Goal: Transaction & Acquisition: Purchase product/service

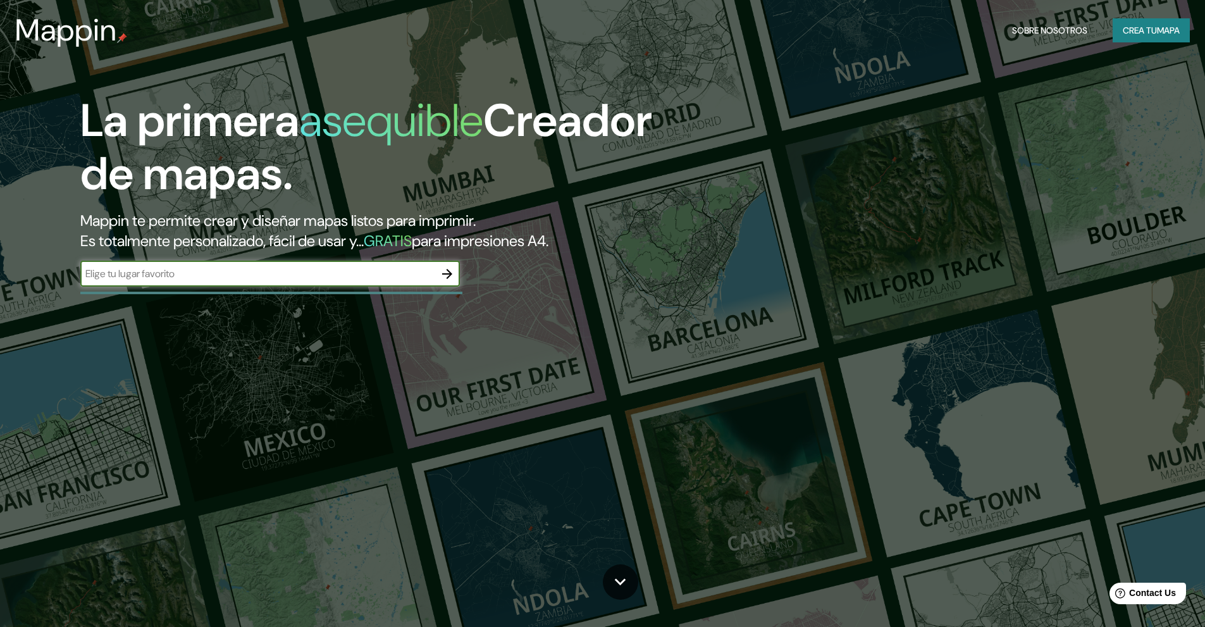
drag, startPoint x: 299, startPoint y: 275, endPoint x: 329, endPoint y: 259, distance: 34.0
click at [299, 274] on input "text" at bounding box center [257, 273] width 354 height 15
type input "trujillo"
click at [447, 274] on icon "button" at bounding box center [447, 274] width 10 height 10
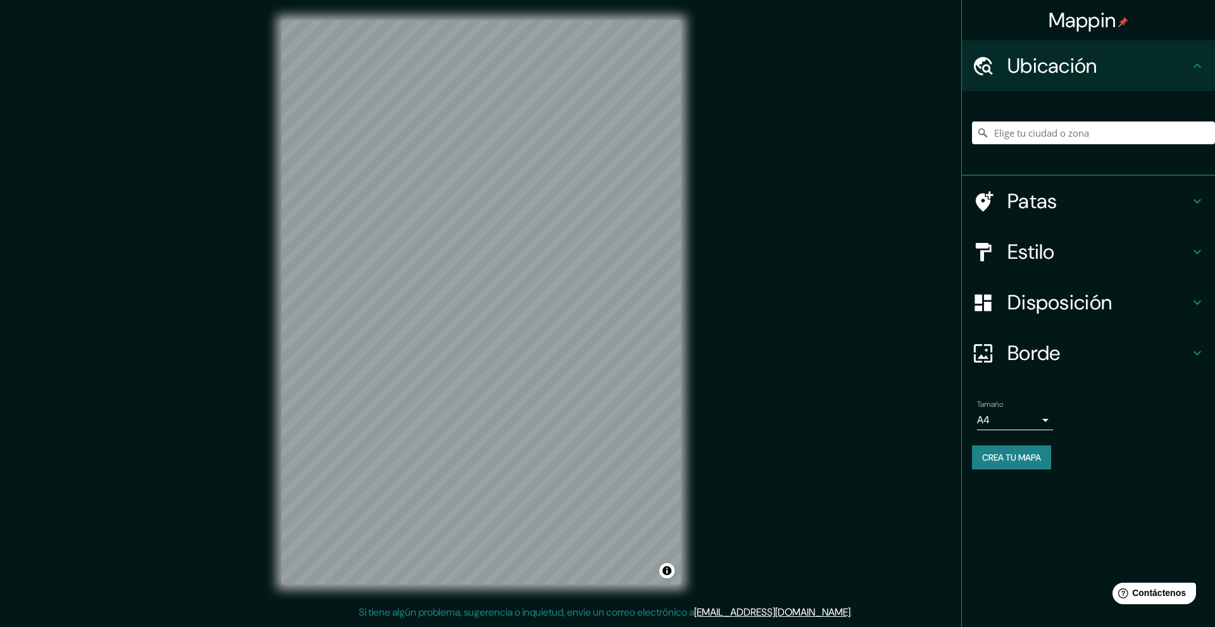
click at [1035, 211] on font "Patas" at bounding box center [1032, 201] width 50 height 27
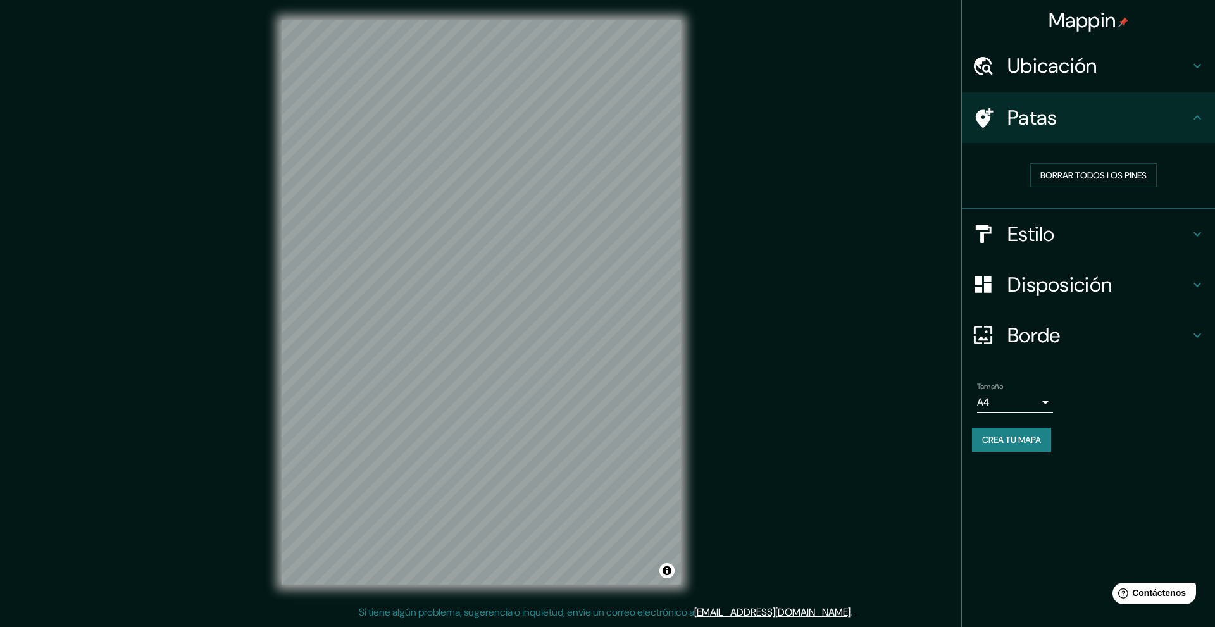
click at [1114, 235] on h4 "Estilo" at bounding box center [1098, 233] width 182 height 25
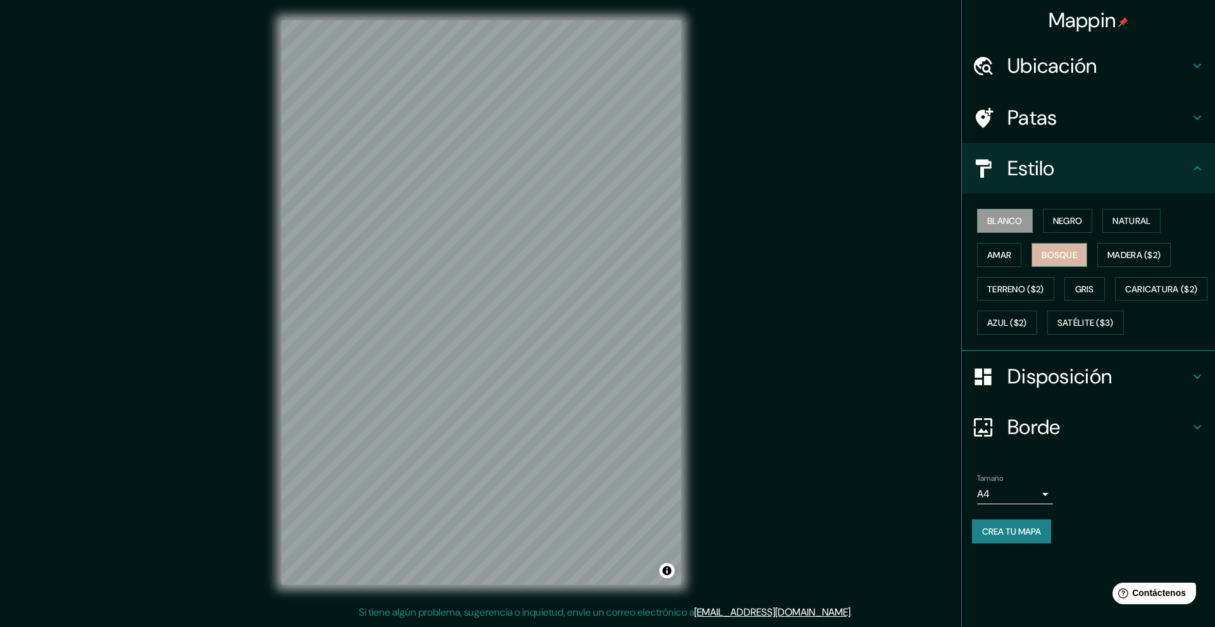
click at [1069, 244] on button "Bosque" at bounding box center [1059, 255] width 56 height 24
click at [752, 387] on div "Mappin Ubicación Patas Estilo Blanco Negro Natural Amar Bosque Madera ($2) Terr…" at bounding box center [607, 312] width 1215 height 625
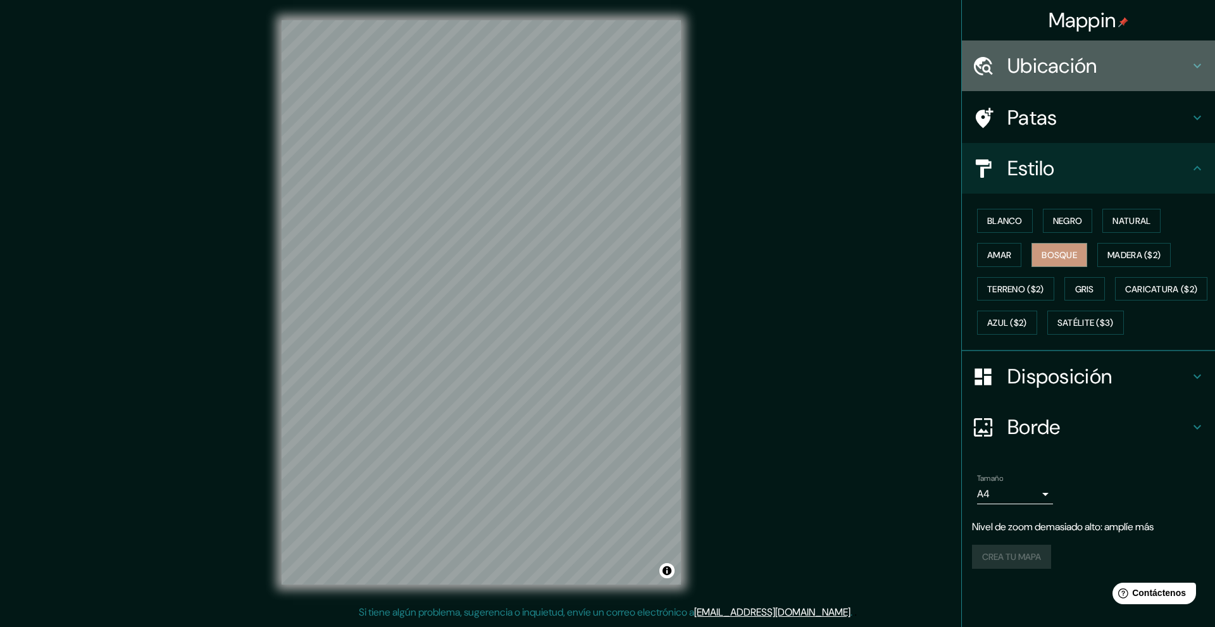
click at [1110, 65] on h4 "Ubicación" at bounding box center [1098, 65] width 182 height 25
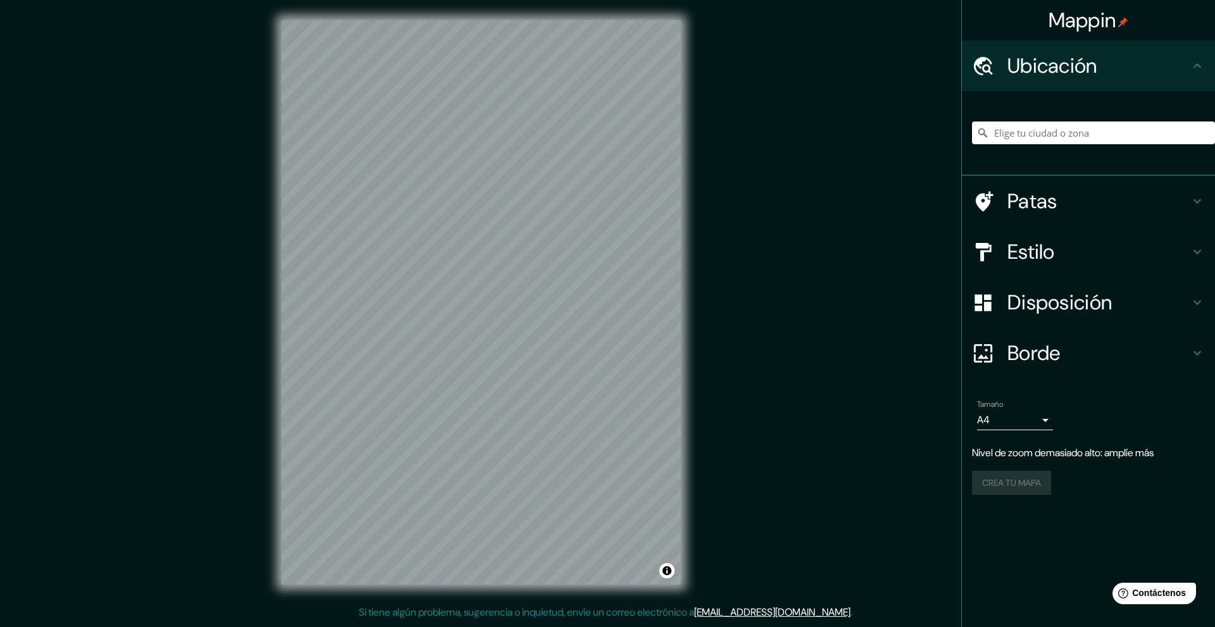
click at [1067, 129] on input "Elige tu ciudad o zona" at bounding box center [1093, 132] width 243 height 23
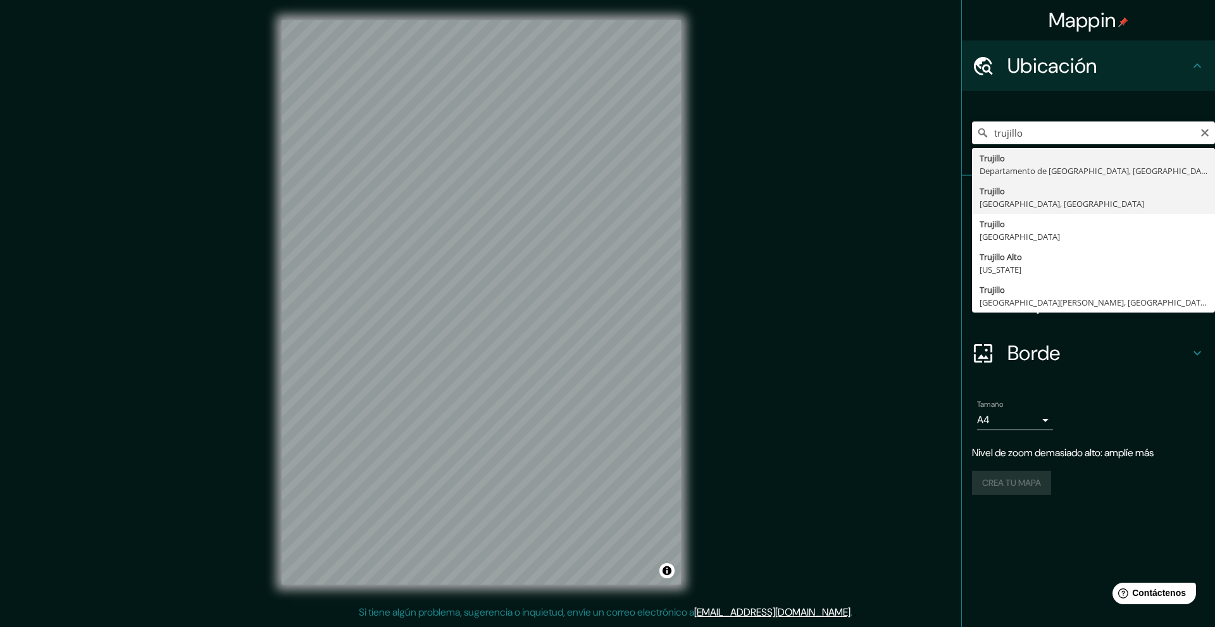
type input "[GEOGRAPHIC_DATA], [GEOGRAPHIC_DATA], [GEOGRAPHIC_DATA]"
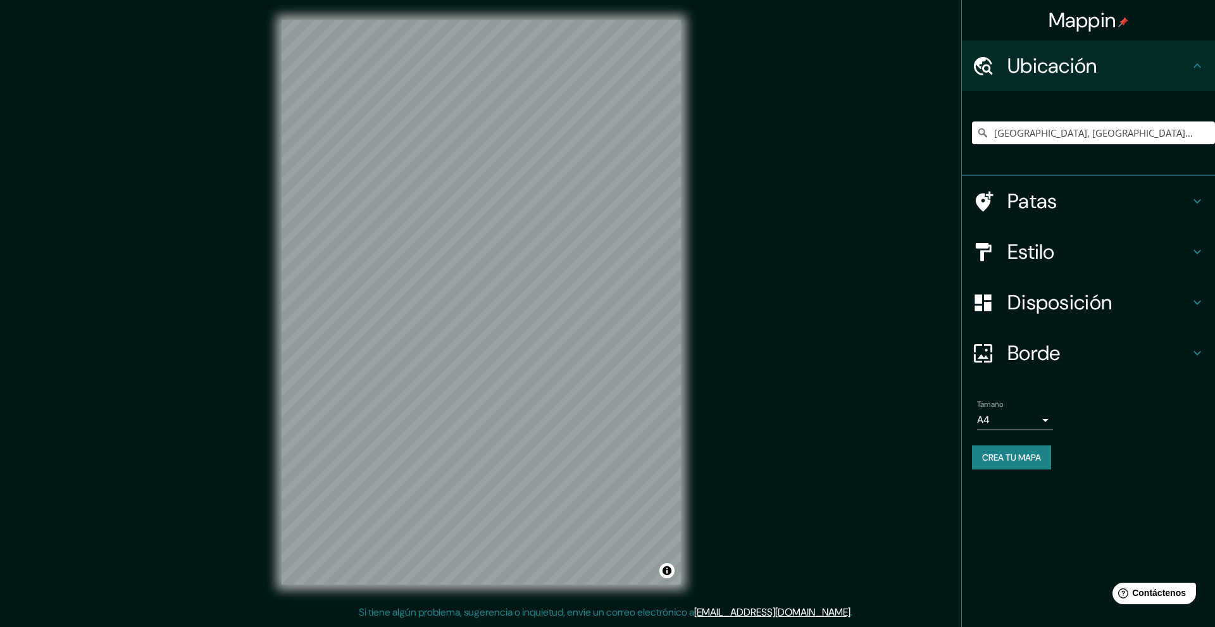
click at [1102, 278] on div "Disposición" at bounding box center [1088, 302] width 253 height 51
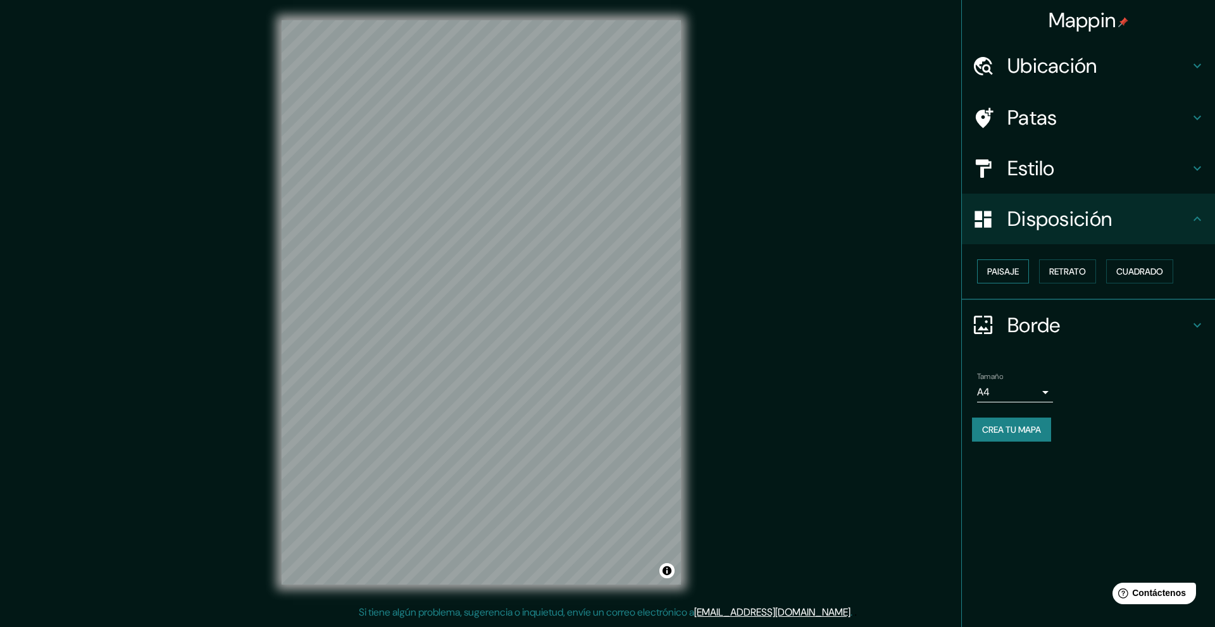
drag, startPoint x: 992, startPoint y: 271, endPoint x: 999, endPoint y: 270, distance: 7.1
click at [992, 271] on font "Paisaje" at bounding box center [1003, 271] width 32 height 11
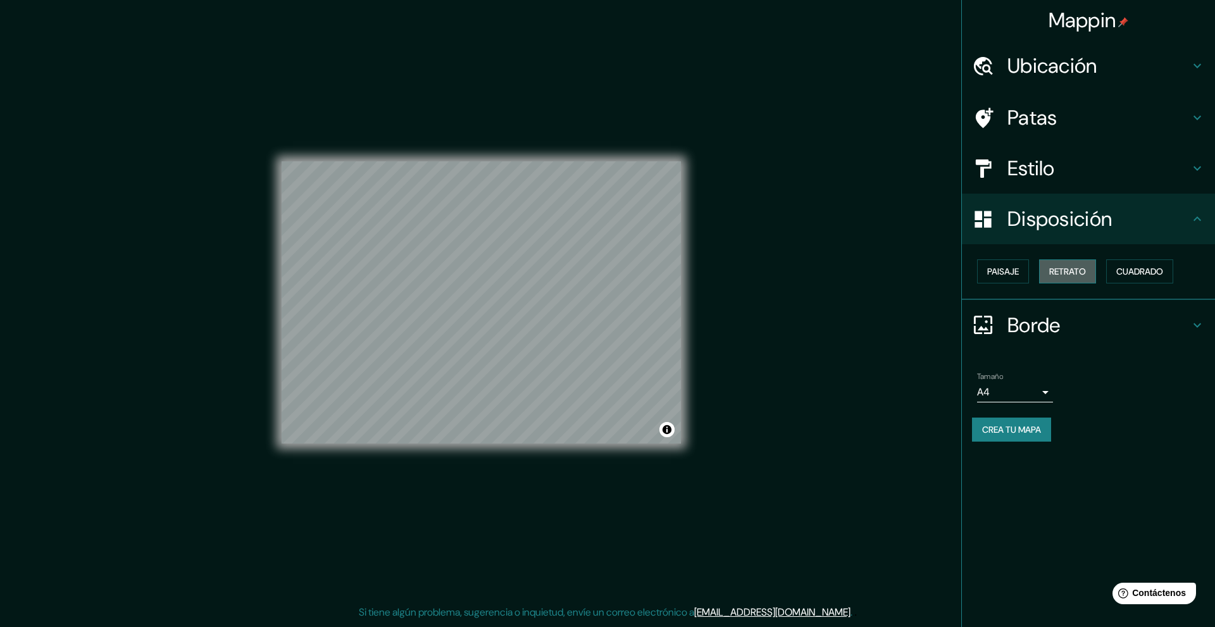
click at [1049, 273] on button "Retrato" at bounding box center [1067, 271] width 57 height 24
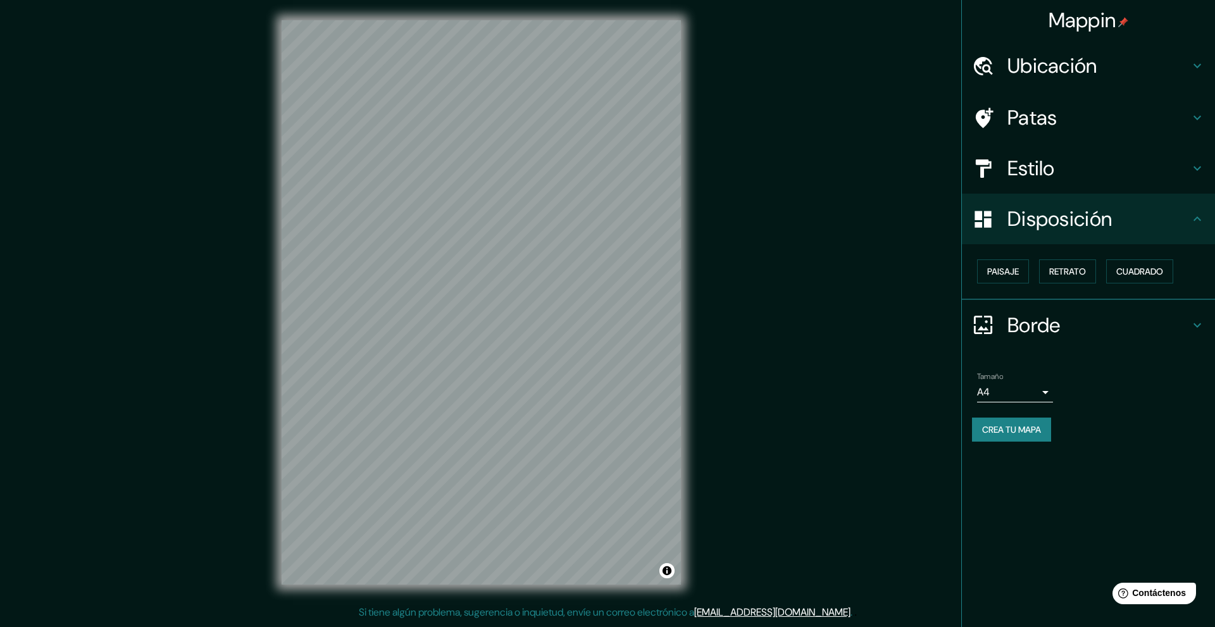
click at [1066, 163] on h4 "Estilo" at bounding box center [1098, 168] width 182 height 25
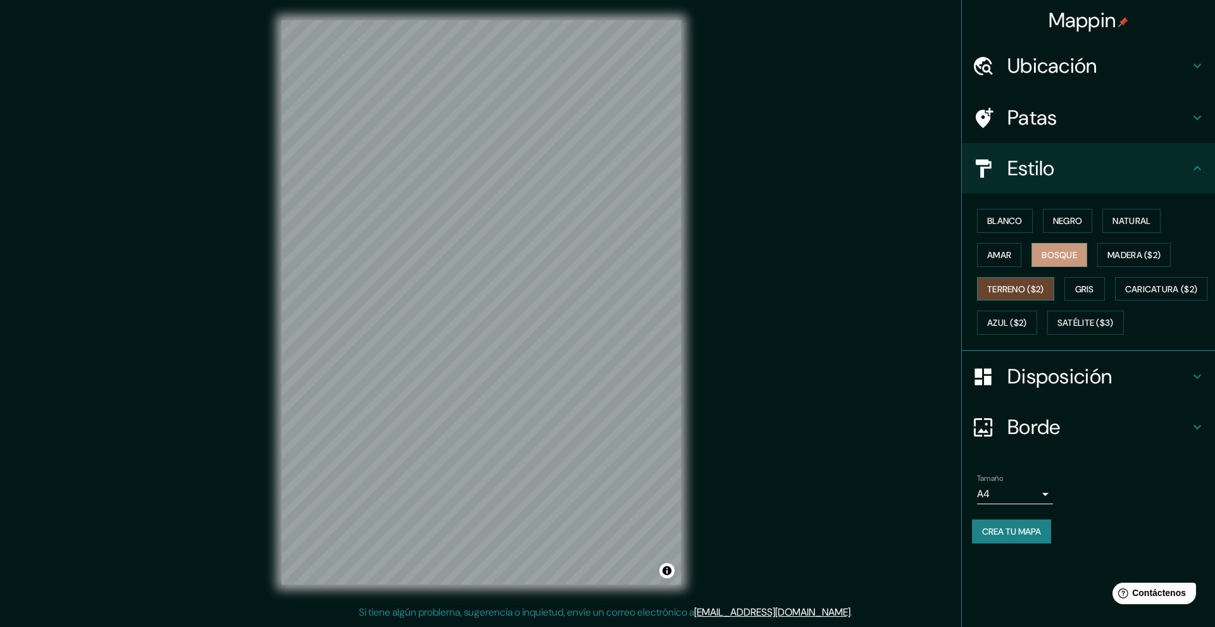
click at [1005, 282] on font "Terreno ($2)" at bounding box center [1015, 289] width 57 height 16
click at [1074, 249] on font "Bosque" at bounding box center [1058, 254] width 35 height 11
click at [1009, 256] on font "Amar" at bounding box center [999, 254] width 24 height 11
click at [1096, 215] on div "Blanco Negro Natural Amar Bosque Madera ($2) Terreno ($2) Gris Caricatura ($2) …" at bounding box center [1093, 272] width 243 height 136
click at [1148, 216] on font "Natural" at bounding box center [1131, 220] width 38 height 11
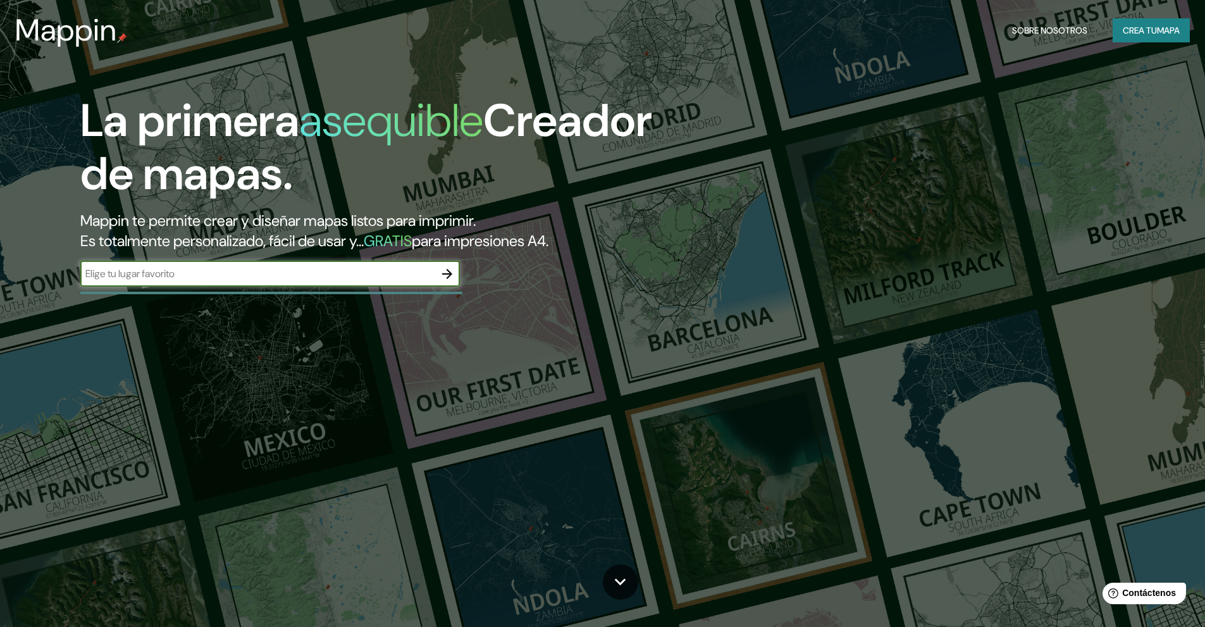
click at [276, 267] on input "text" at bounding box center [257, 273] width 354 height 15
type input "r"
type input "trujillo"
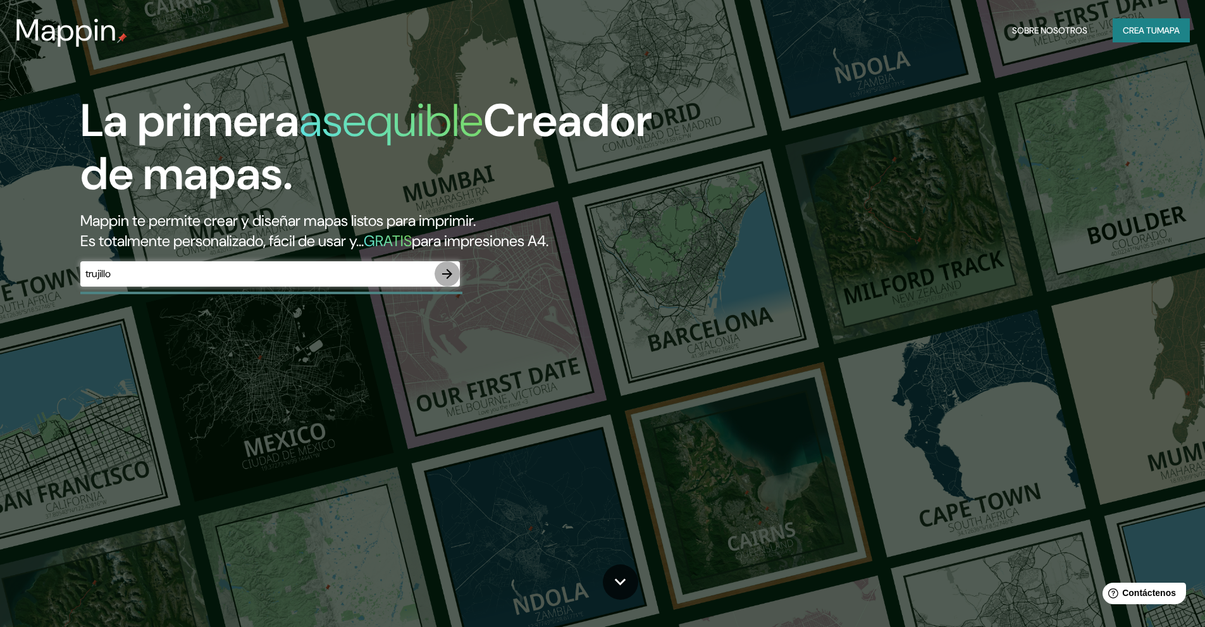
click at [438, 274] on button "button" at bounding box center [447, 273] width 25 height 25
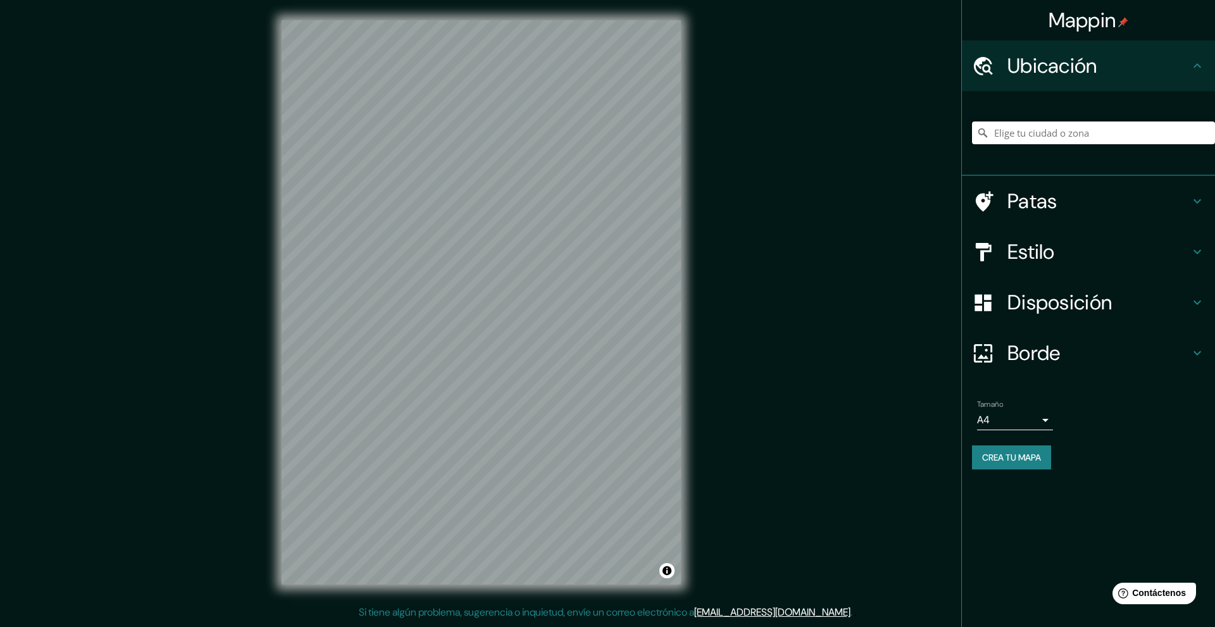
click at [1072, 138] on input "Elige tu ciudad o zona" at bounding box center [1093, 132] width 243 height 23
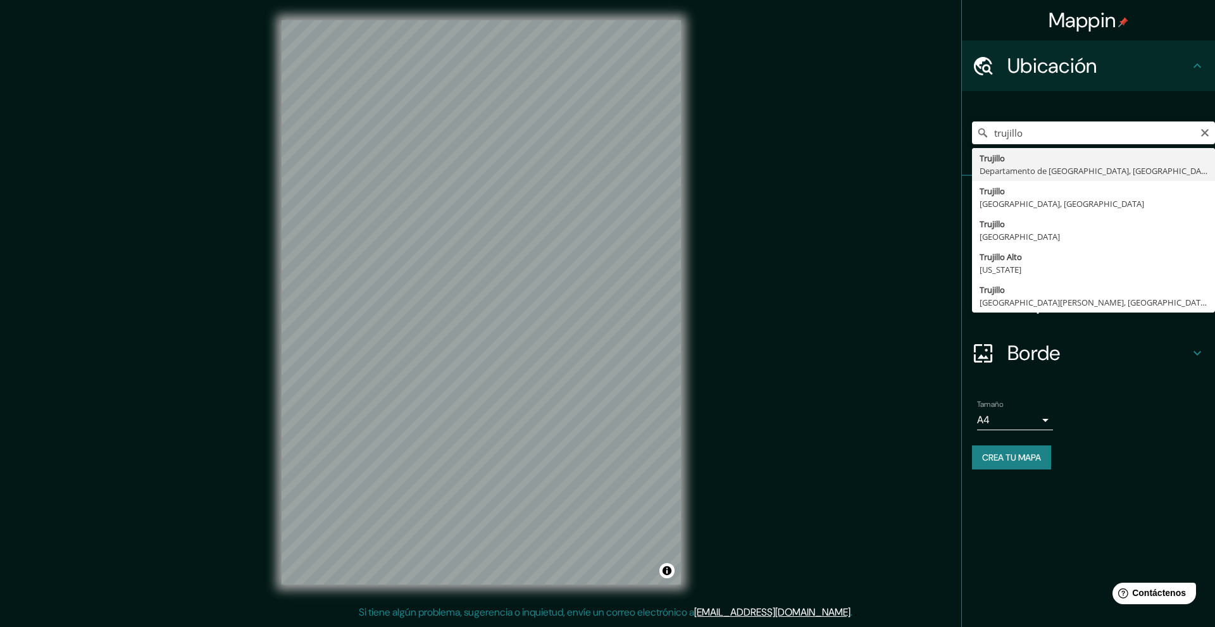
type input "[GEOGRAPHIC_DATA], [GEOGRAPHIC_DATA], [GEOGRAPHIC_DATA]"
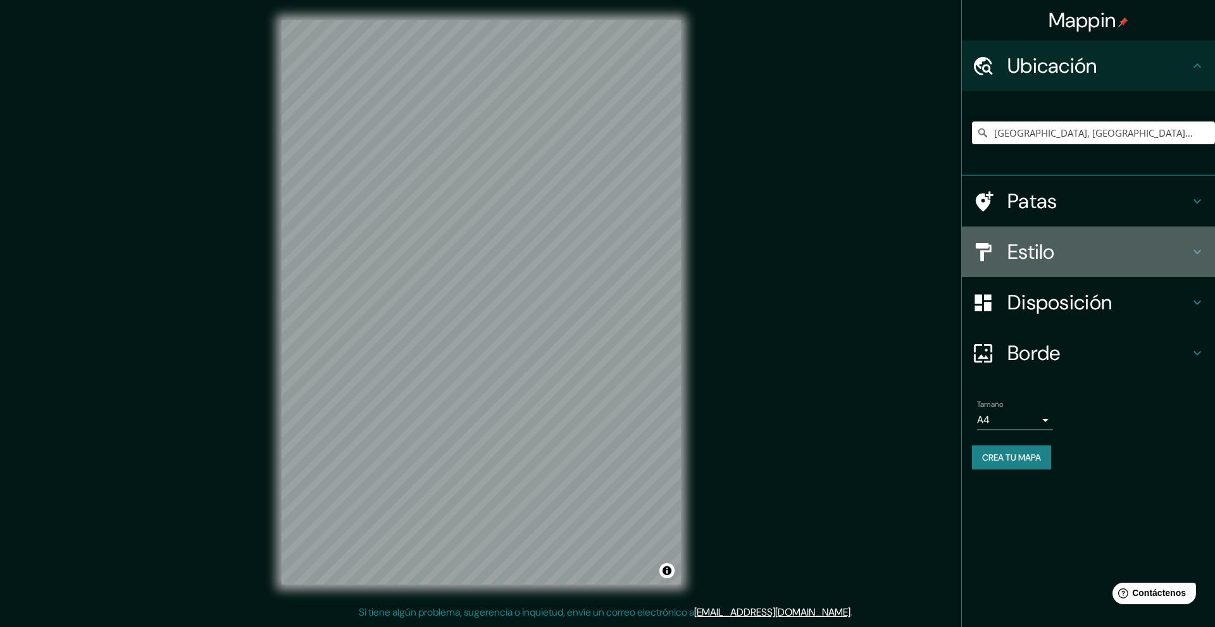
click at [1071, 252] on h4 "Estilo" at bounding box center [1098, 251] width 182 height 25
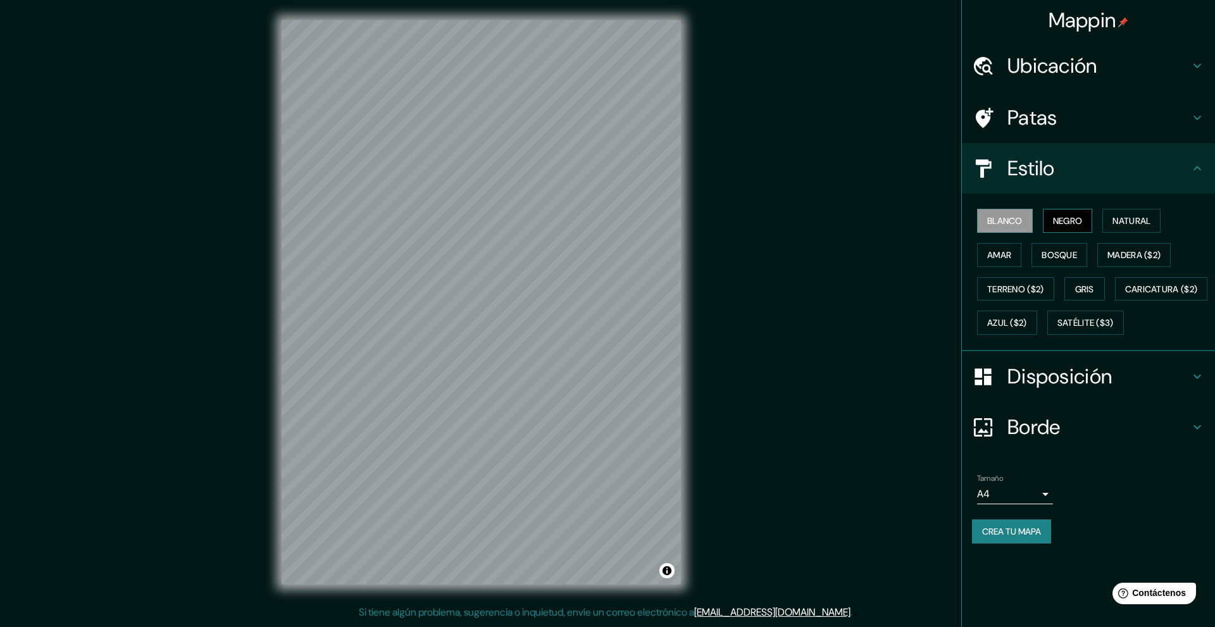
click at [1082, 229] on button "Negro" at bounding box center [1068, 221] width 50 height 24
click at [1009, 229] on button "Blanco" at bounding box center [1005, 221] width 56 height 24
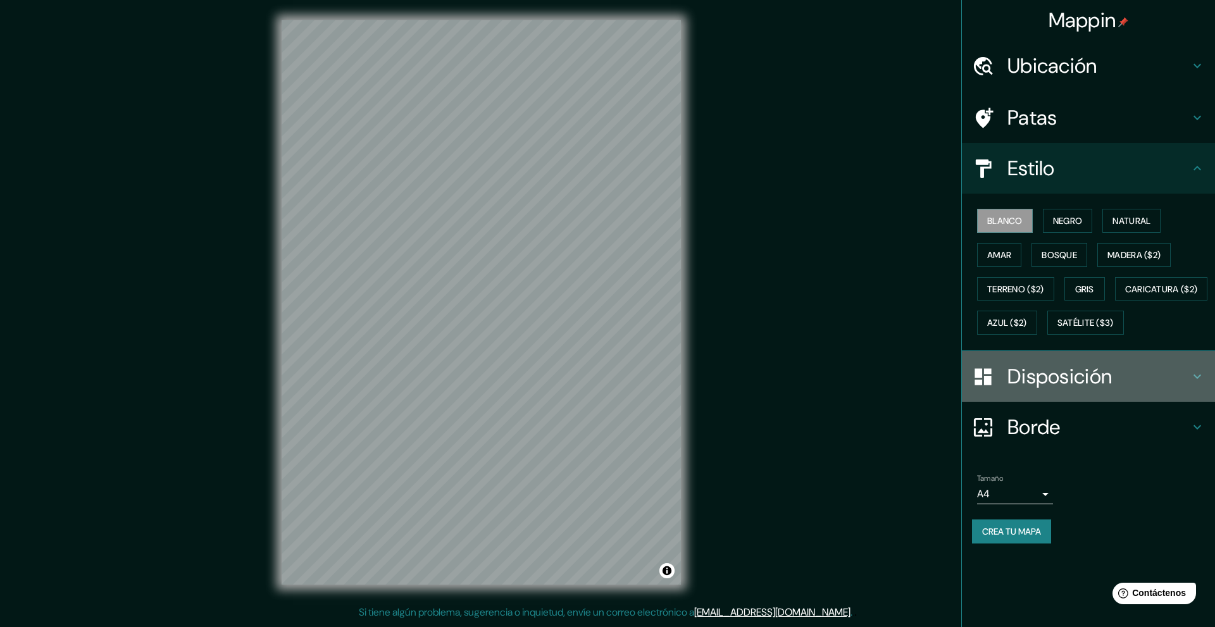
click at [1007, 402] on div "Disposición" at bounding box center [1088, 376] width 253 height 51
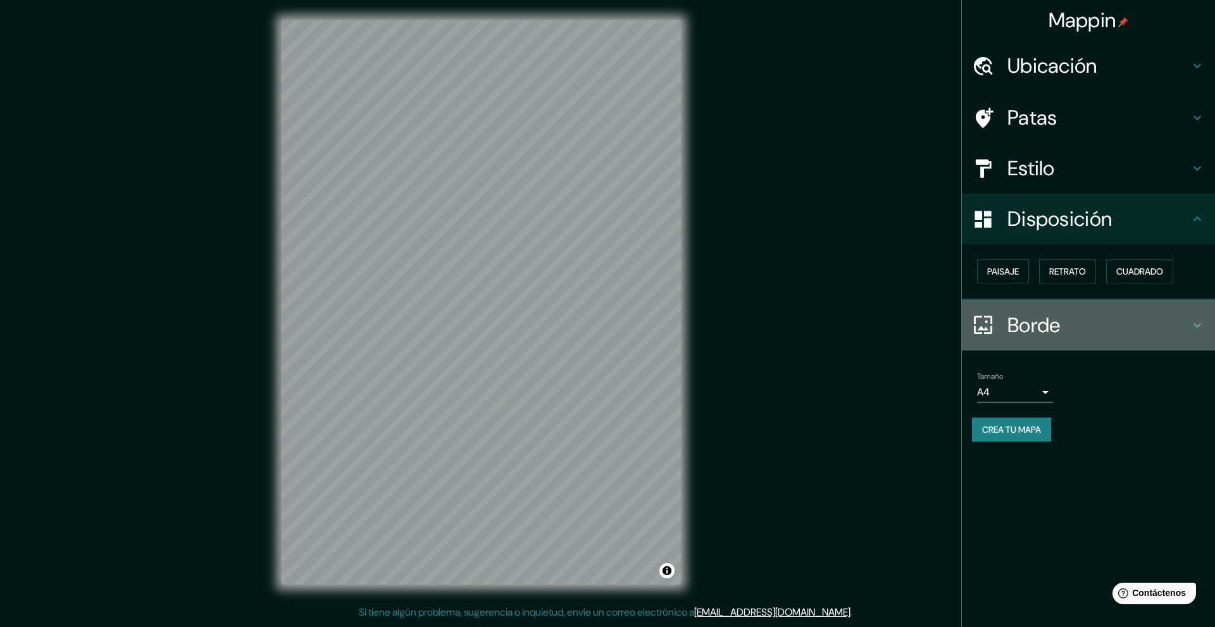
click at [1065, 341] on div "Borde" at bounding box center [1088, 325] width 253 height 51
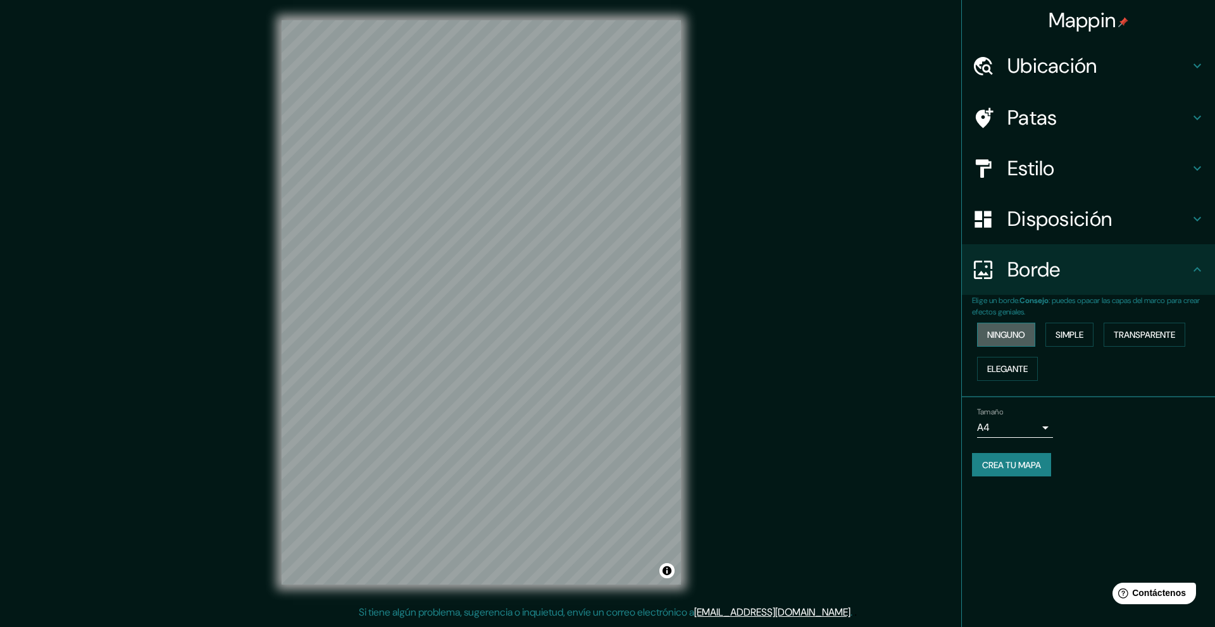
click at [1028, 333] on button "Ninguno" at bounding box center [1006, 335] width 58 height 24
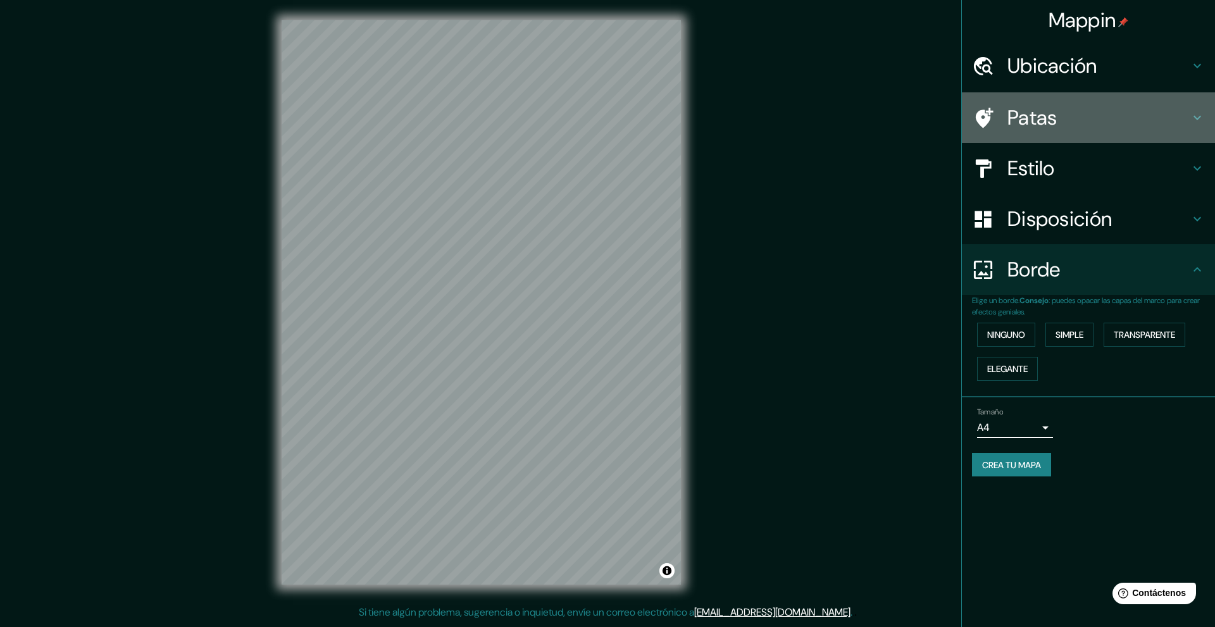
click at [1048, 102] on div "Patas" at bounding box center [1088, 117] width 253 height 51
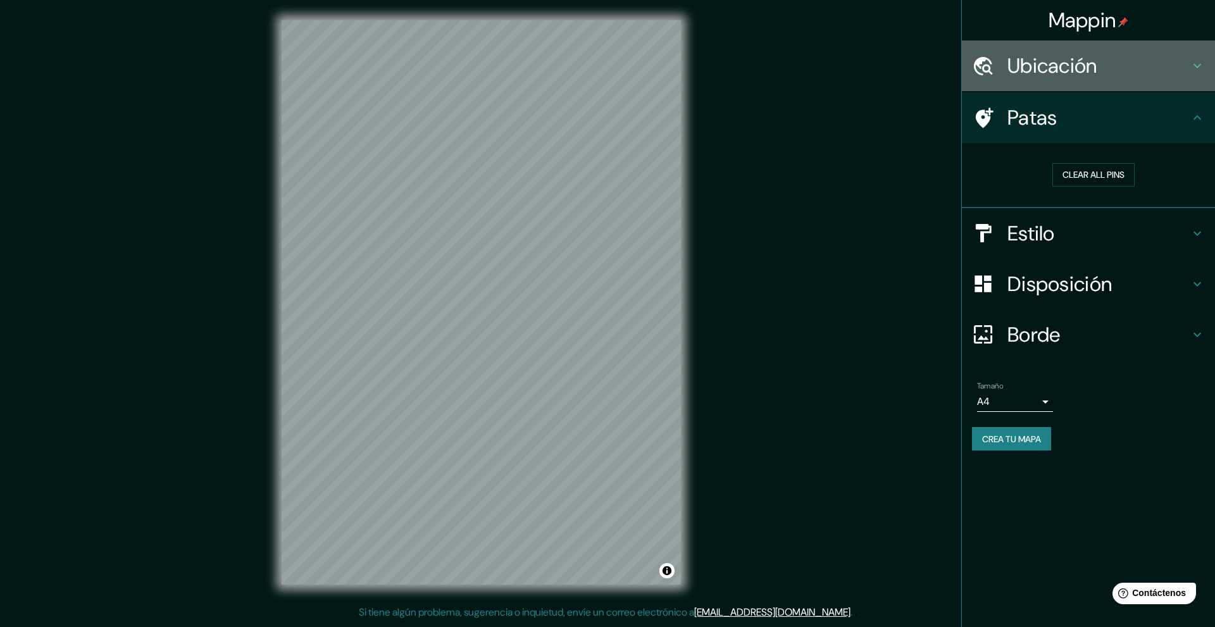
click at [1067, 56] on font "Ubicación" at bounding box center [1052, 66] width 90 height 27
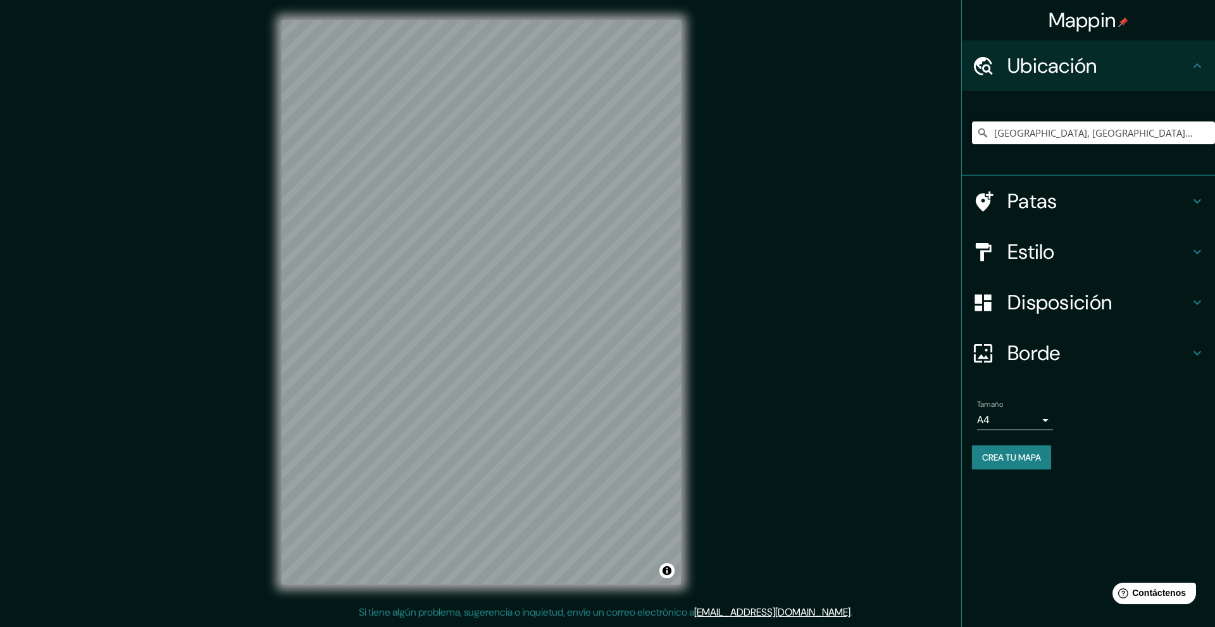
click at [1030, 264] on font "Estilo" at bounding box center [1030, 252] width 47 height 27
